Goal: Task Accomplishment & Management: Manage account settings

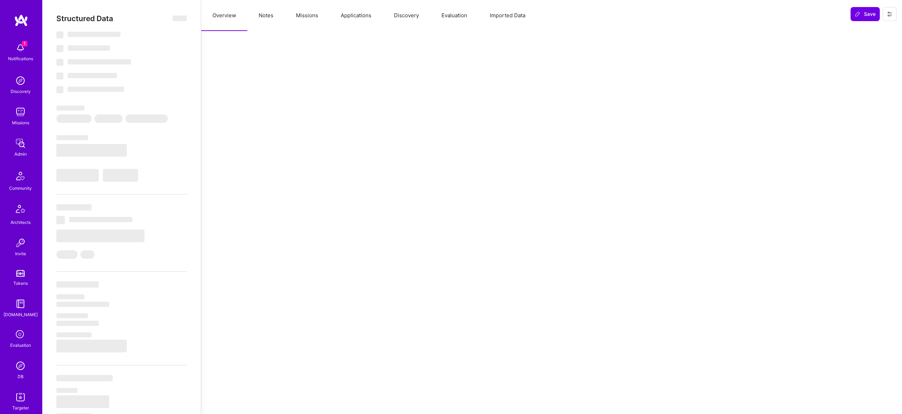
click at [271, 14] on button "Notes" at bounding box center [265, 15] width 37 height 31
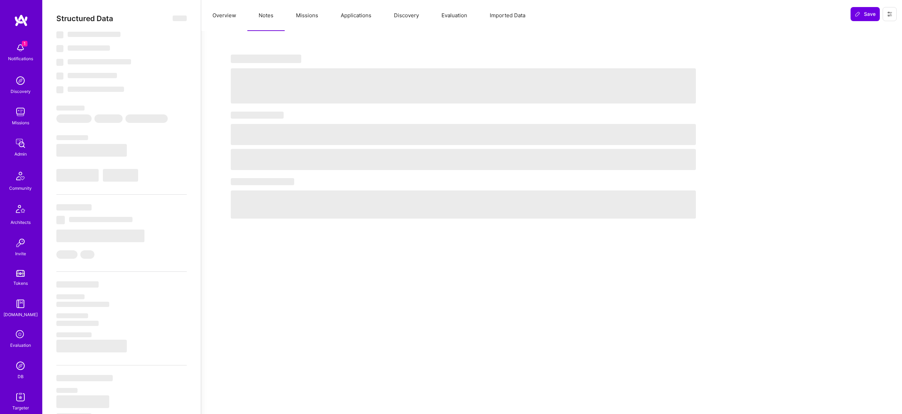
select select "Right Now"
select select "5"
select select "7"
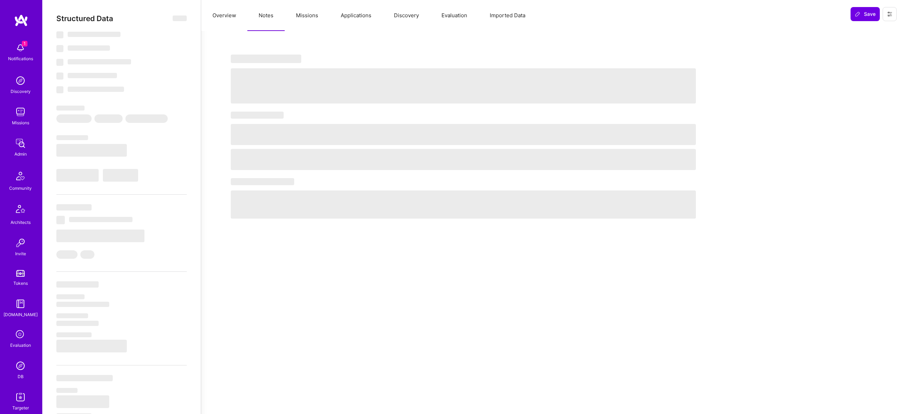
select select "US"
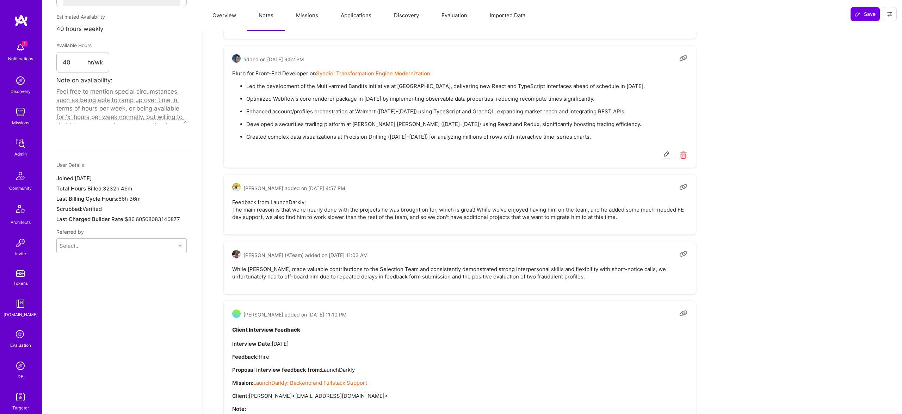
scroll to position [422, 0]
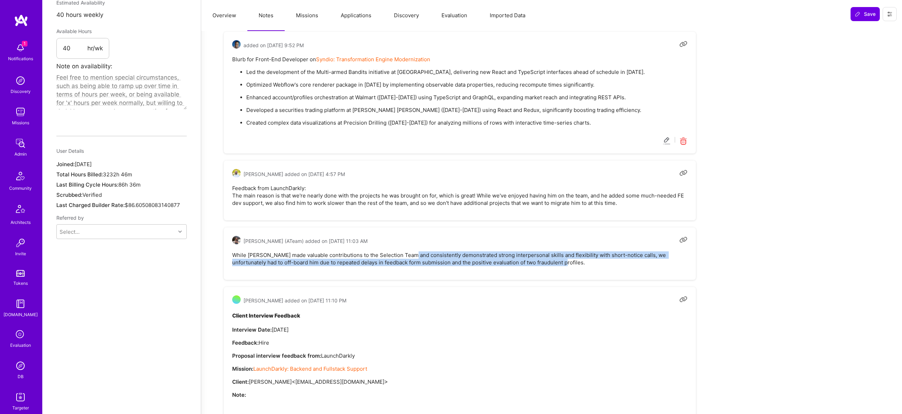
drag, startPoint x: 414, startPoint y: 253, endPoint x: 543, endPoint y: 260, distance: 129.9
click at [543, 260] on pre "While [PERSON_NAME] made valuable contributions to the Selection Team and consi…" at bounding box center [459, 259] width 455 height 15
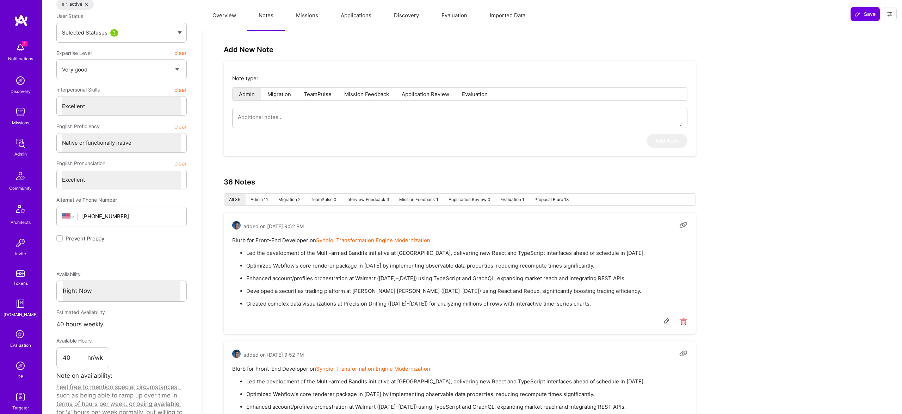
scroll to position [0, 0]
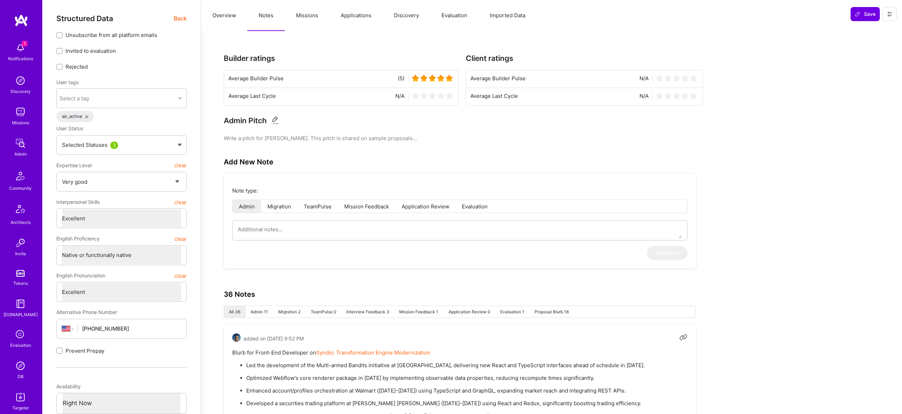
click at [296, 16] on button "Missions" at bounding box center [307, 15] width 45 height 31
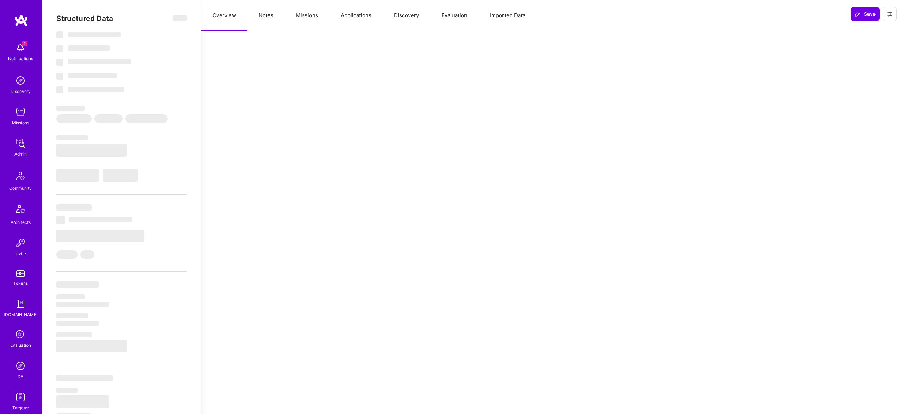
click at [268, 10] on button "Notes" at bounding box center [265, 15] width 37 height 31
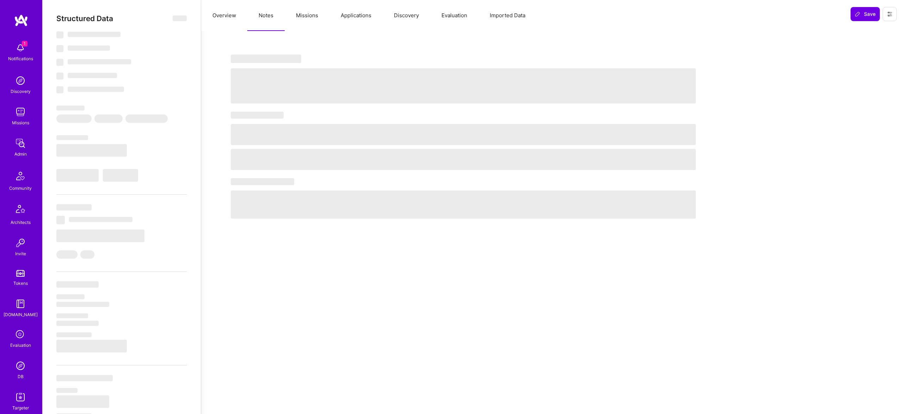
select select "Right Now"
select select "5"
select select "7"
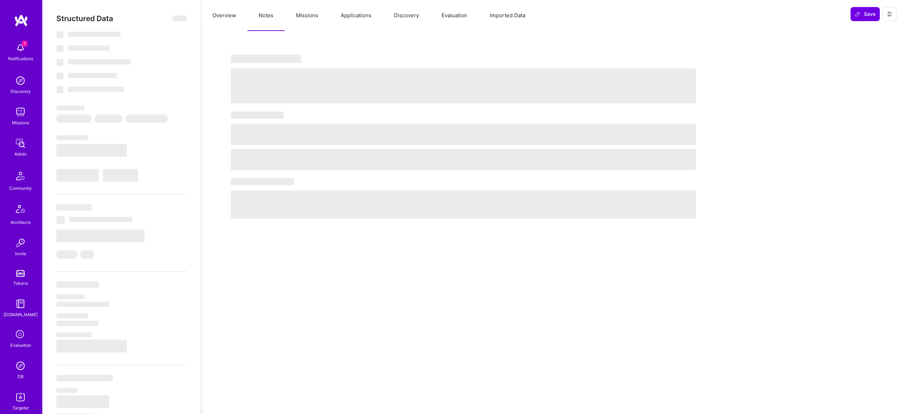
select select "US"
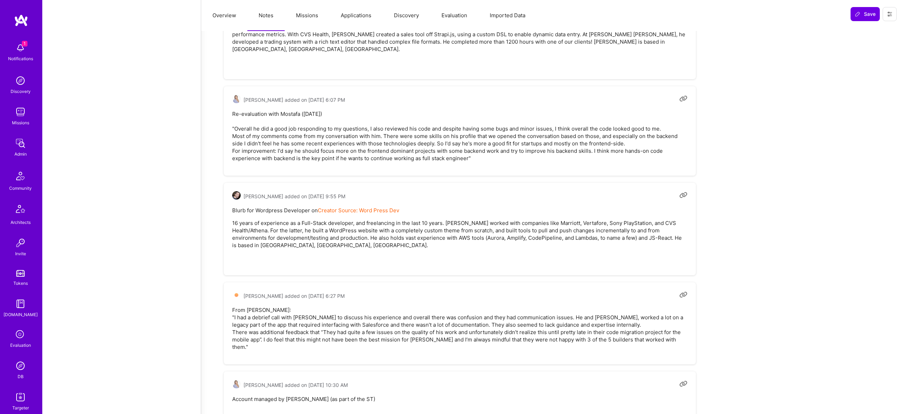
scroll to position [3585, 0]
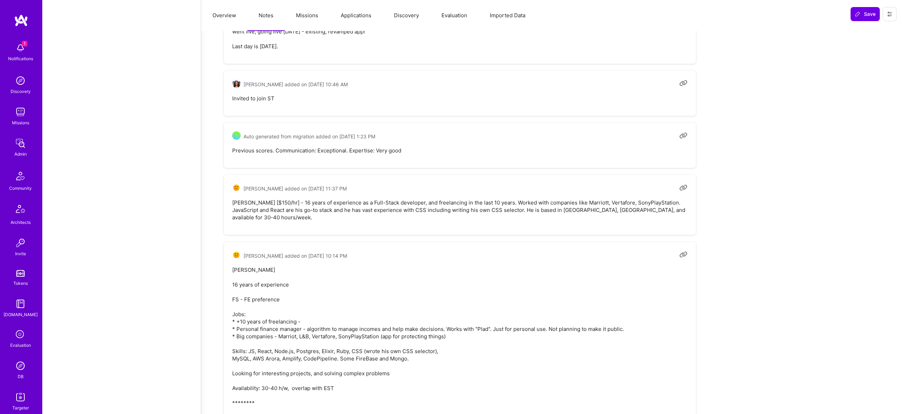
click at [305, 13] on button "Missions" at bounding box center [307, 15] width 45 height 31
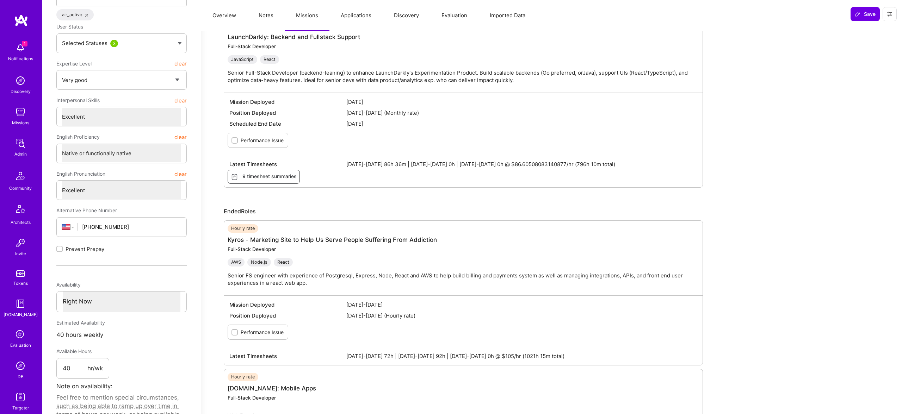
scroll to position [0, 0]
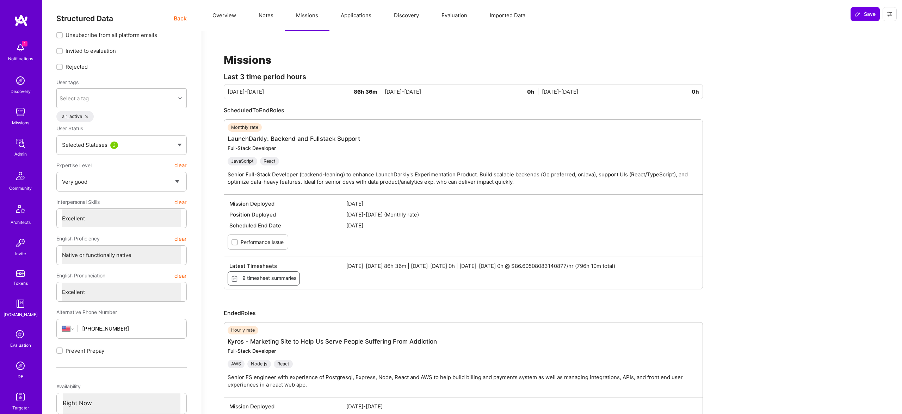
click at [510, 17] on button "Imported Data" at bounding box center [508, 15] width 58 height 31
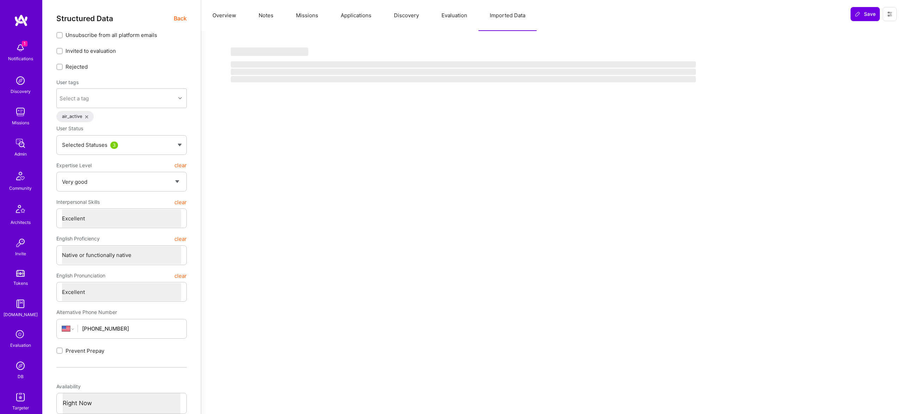
click at [443, 19] on button "Evaluation" at bounding box center [454, 15] width 48 height 31
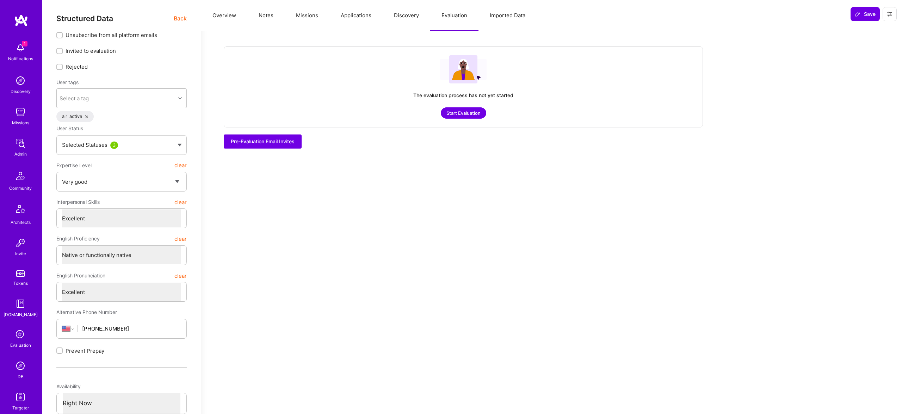
click at [383, 21] on button "Discovery" at bounding box center [407, 15] width 48 height 31
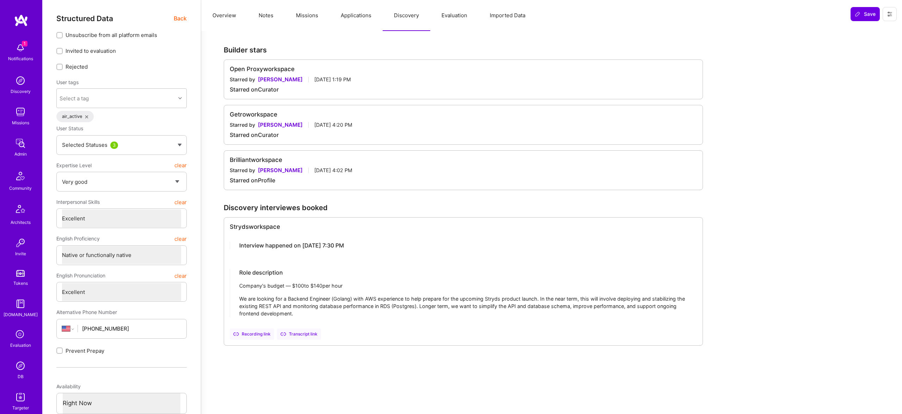
click at [327, 17] on button "Missions" at bounding box center [307, 15] width 45 height 31
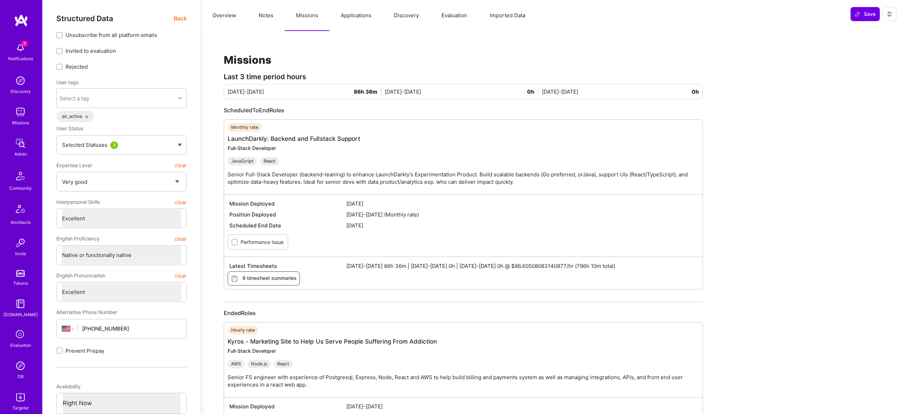
click at [353, 14] on button "Applications" at bounding box center [356, 15] width 53 height 31
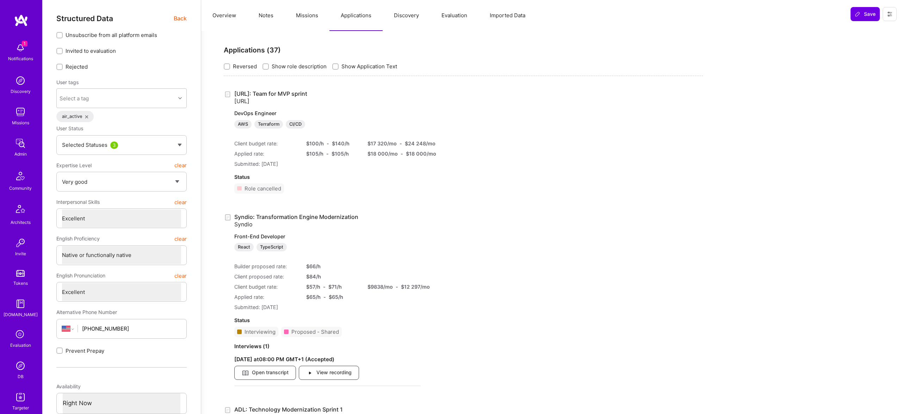
click at [270, 14] on button "Notes" at bounding box center [265, 15] width 37 height 31
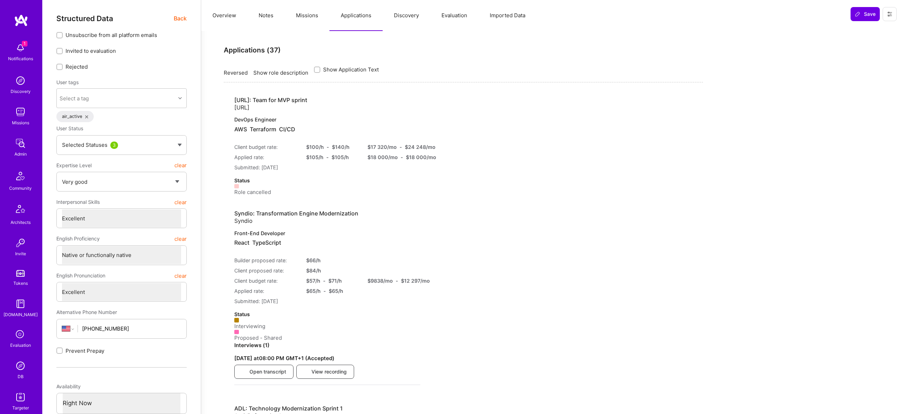
type textarea "x"
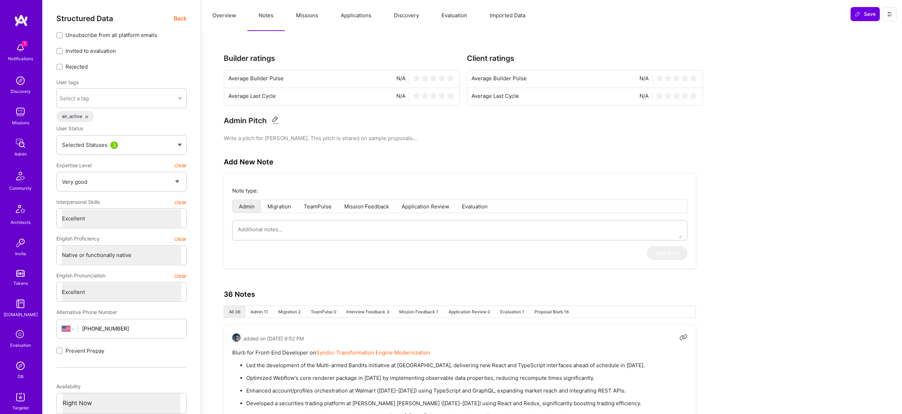
click at [216, 15] on button "Overview" at bounding box center [224, 15] width 46 height 31
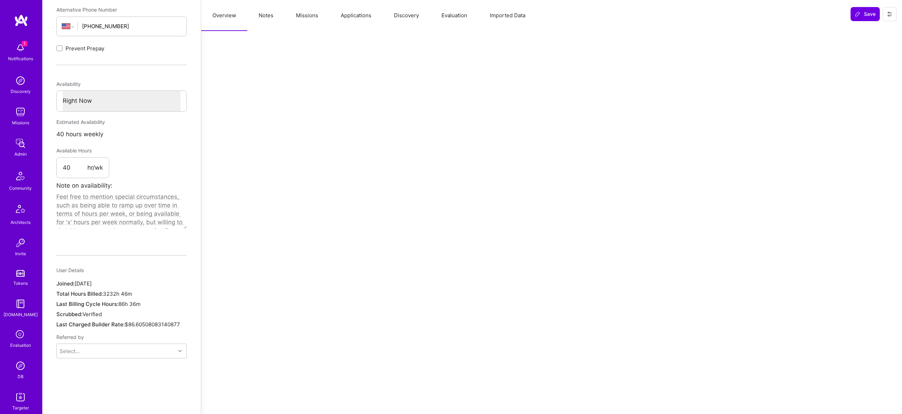
scroll to position [303, 0]
drag, startPoint x: 274, startPoint y: 21, endPoint x: 307, endPoint y: 14, distance: 33.9
click at [274, 21] on button "Notes" at bounding box center [265, 15] width 37 height 31
type textarea "x"
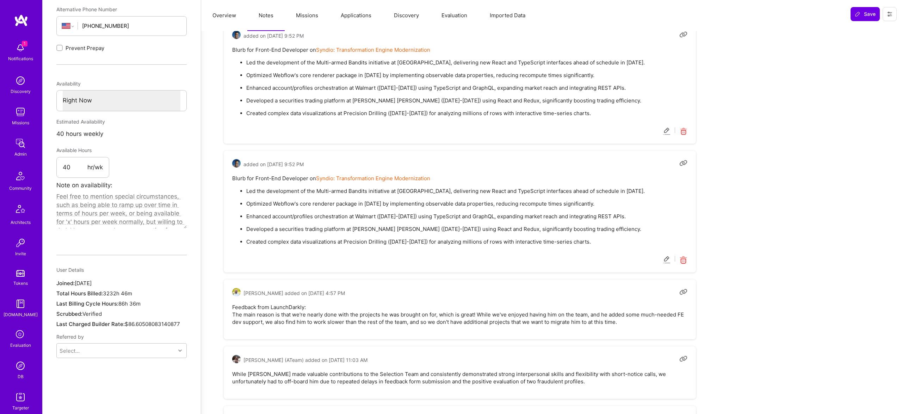
click at [345, 14] on button "Applications" at bounding box center [356, 15] width 53 height 31
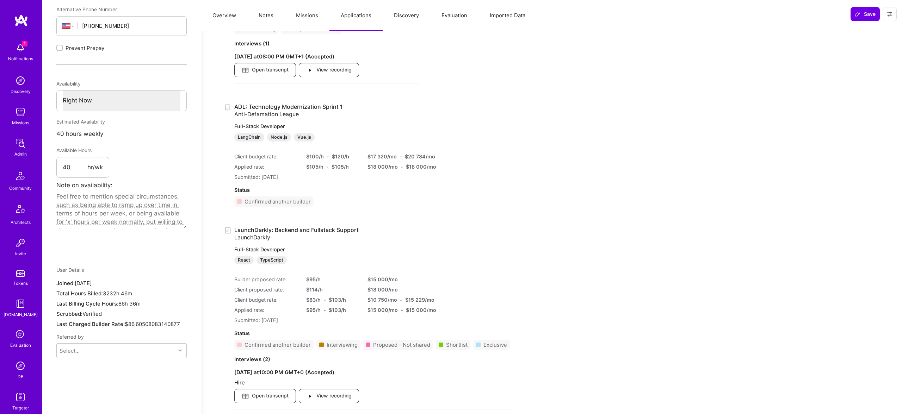
scroll to position [0, 0]
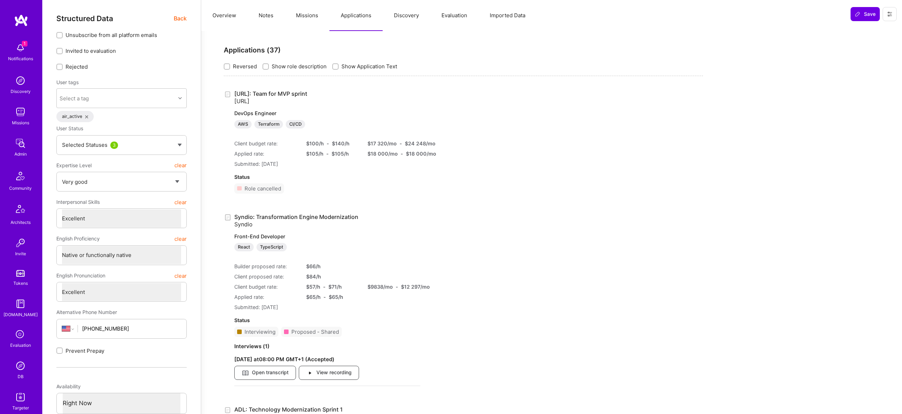
drag, startPoint x: 294, startPoint y: 17, endPoint x: 309, endPoint y: 17, distance: 14.5
click at [302, 20] on button "Missions" at bounding box center [307, 15] width 45 height 31
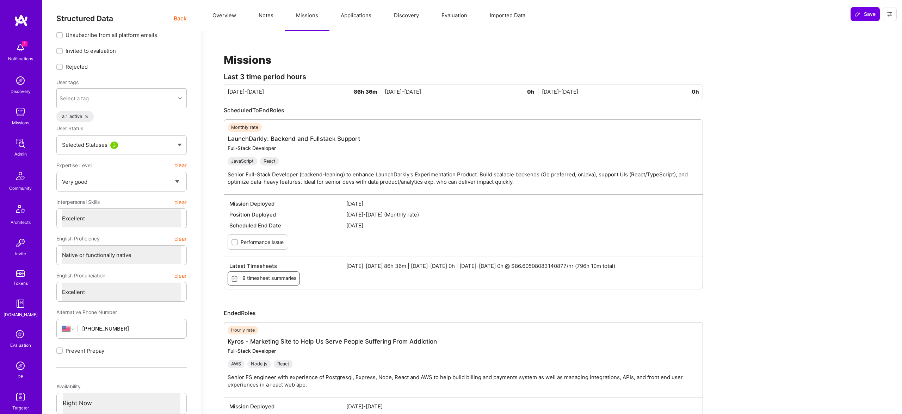
click at [309, 18] on button "Missions" at bounding box center [307, 15] width 45 height 31
